Goal: Transaction & Acquisition: Purchase product/service

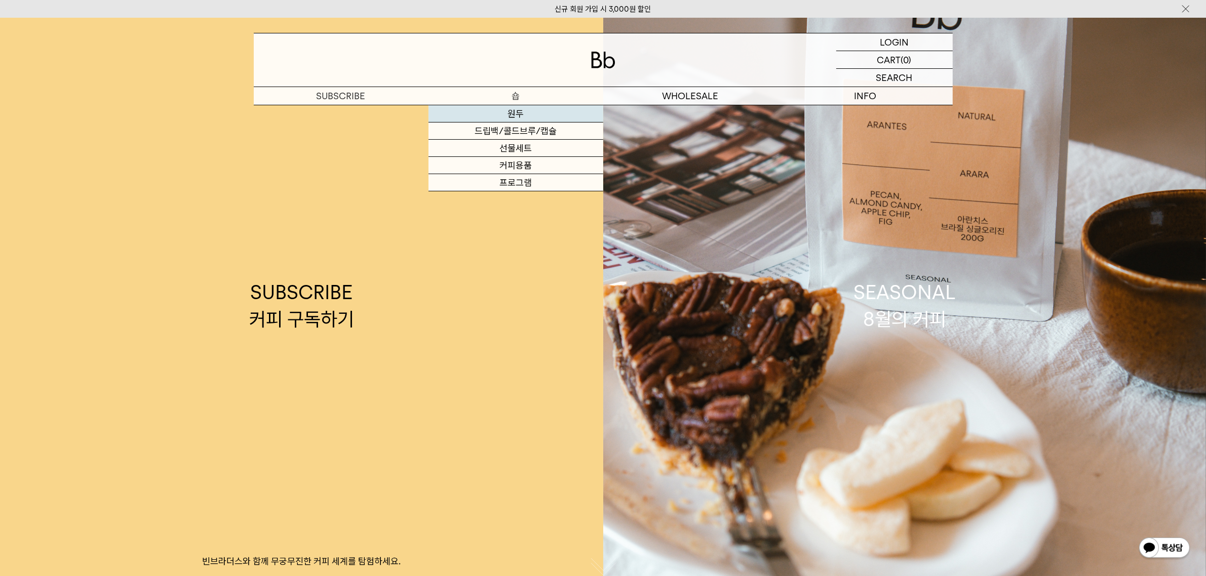
click at [520, 120] on link "원두" at bounding box center [515, 113] width 175 height 17
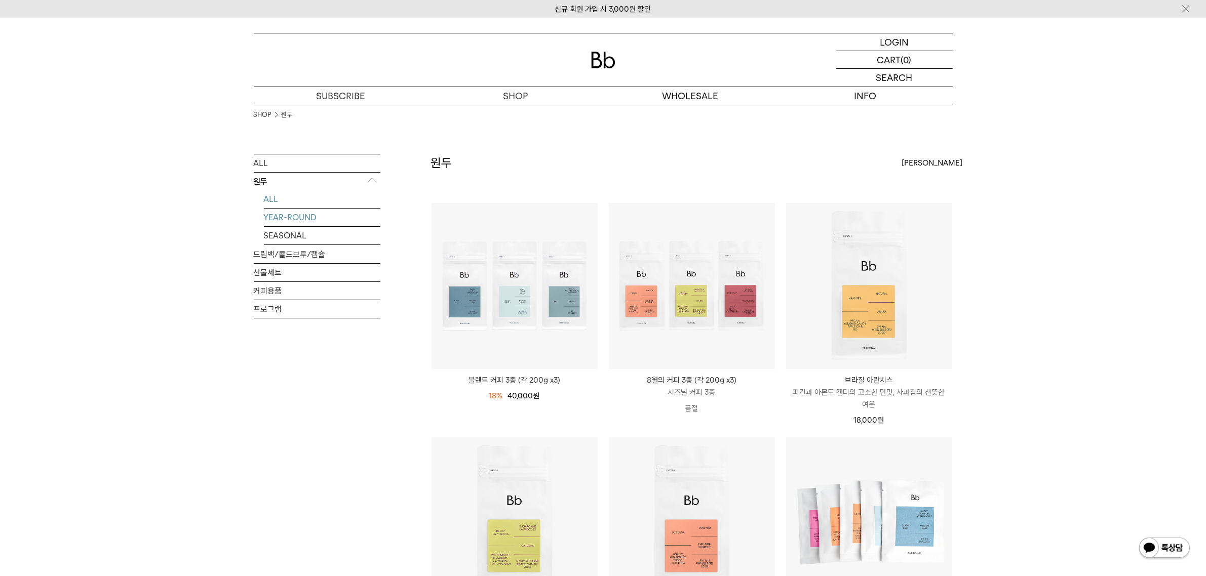
click at [292, 211] on link "YEAR-ROUND" at bounding box center [322, 218] width 116 height 18
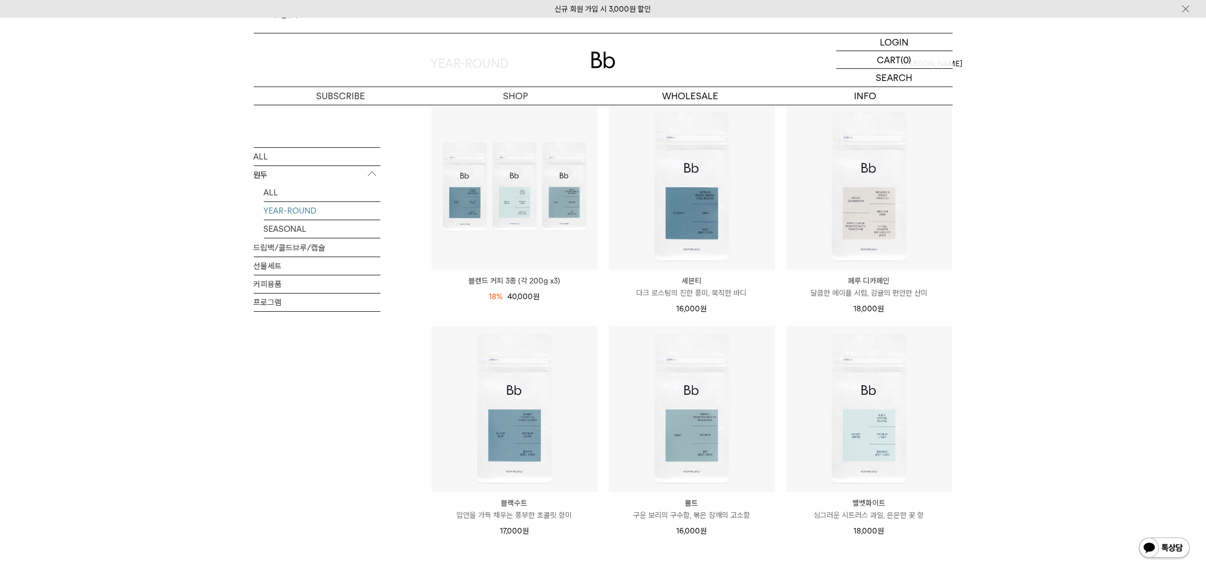
scroll to position [190, 0]
